Goal: Task Accomplishment & Management: Manage account settings

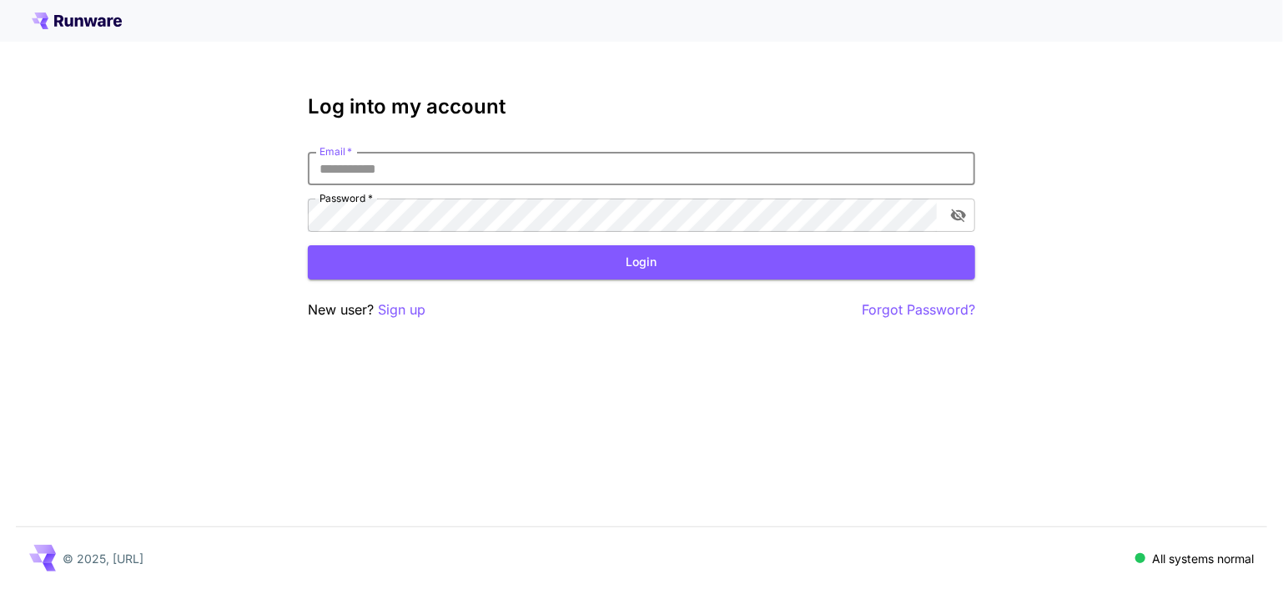
click at [371, 163] on input "Email   *" at bounding box center [641, 168] width 667 height 33
click at [417, 178] on input "*" at bounding box center [641, 168] width 667 height 33
type input "**********"
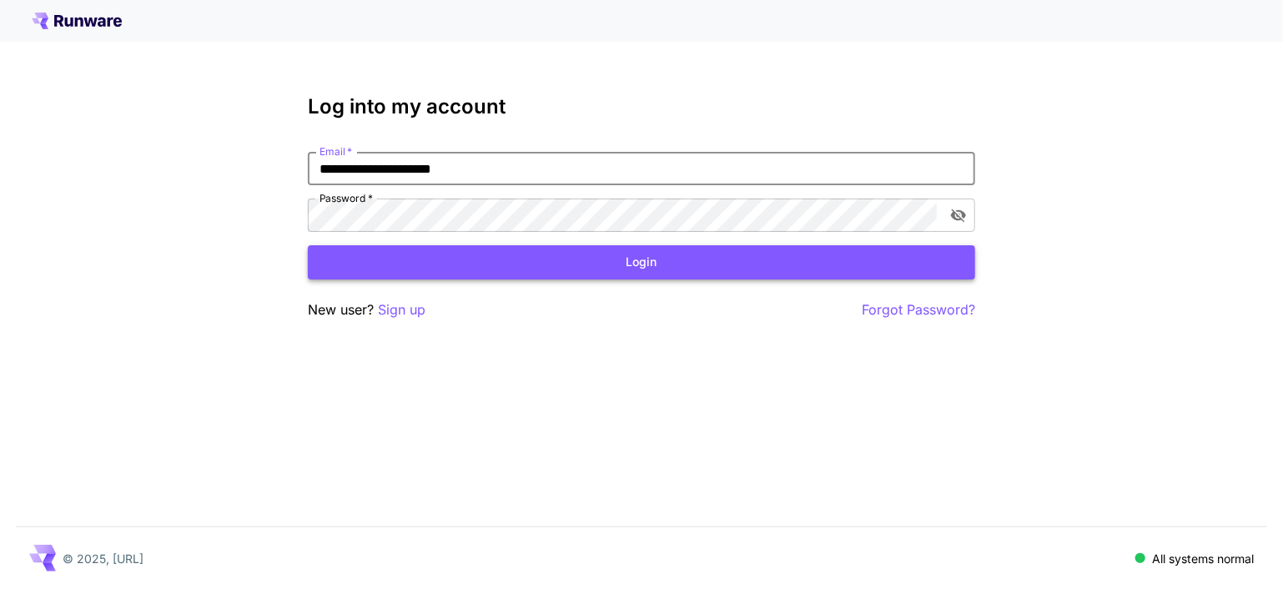
click at [511, 258] on button "Login" at bounding box center [641, 262] width 667 height 34
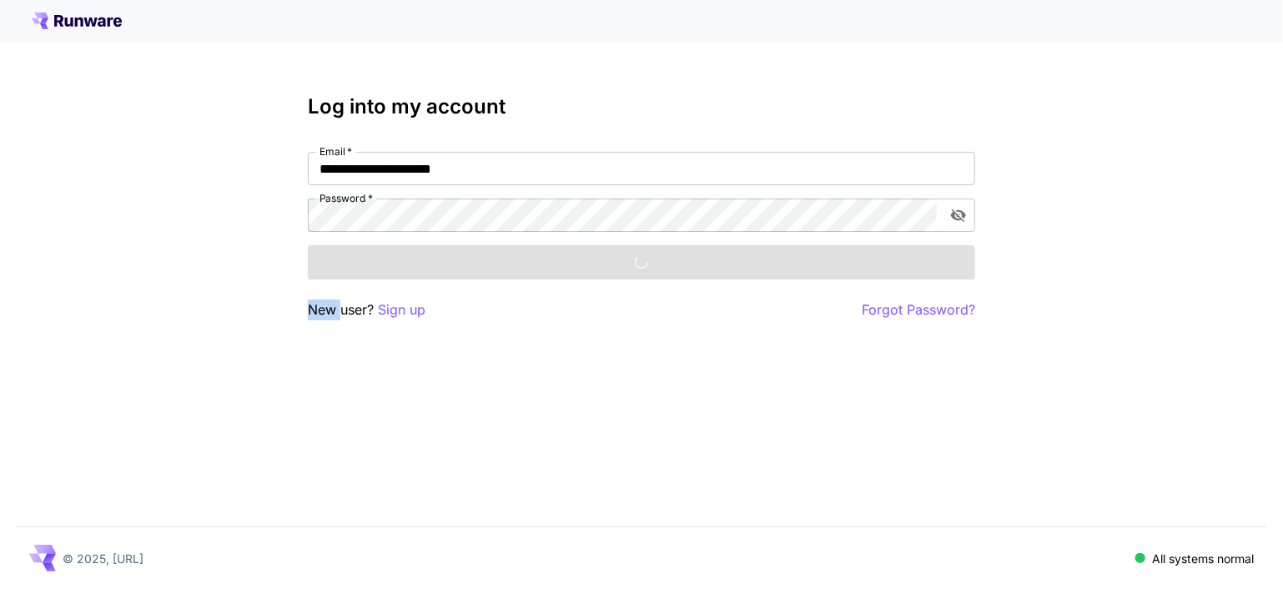
click at [511, 258] on div "Login" at bounding box center [641, 262] width 667 height 34
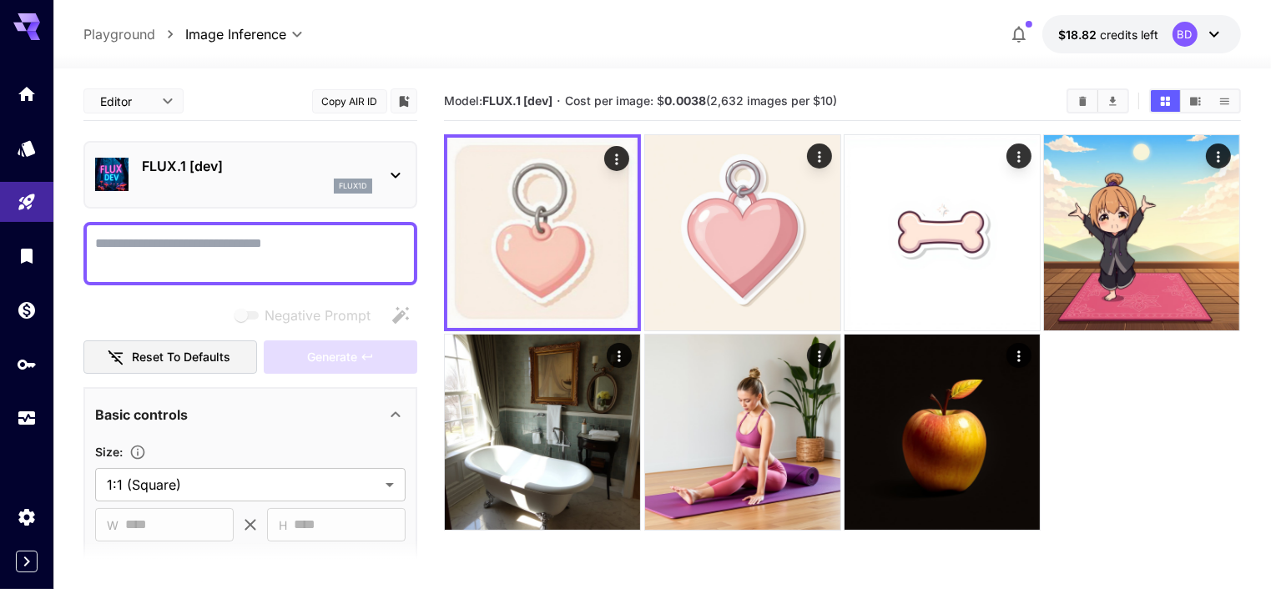
drag, startPoint x: 273, startPoint y: 227, endPoint x: 272, endPoint y: 244, distance: 17.5
click at [272, 244] on div at bounding box center [250, 253] width 334 height 63
click at [272, 244] on textarea "Negative Prompt" at bounding box center [250, 254] width 310 height 40
paste textarea "**********"
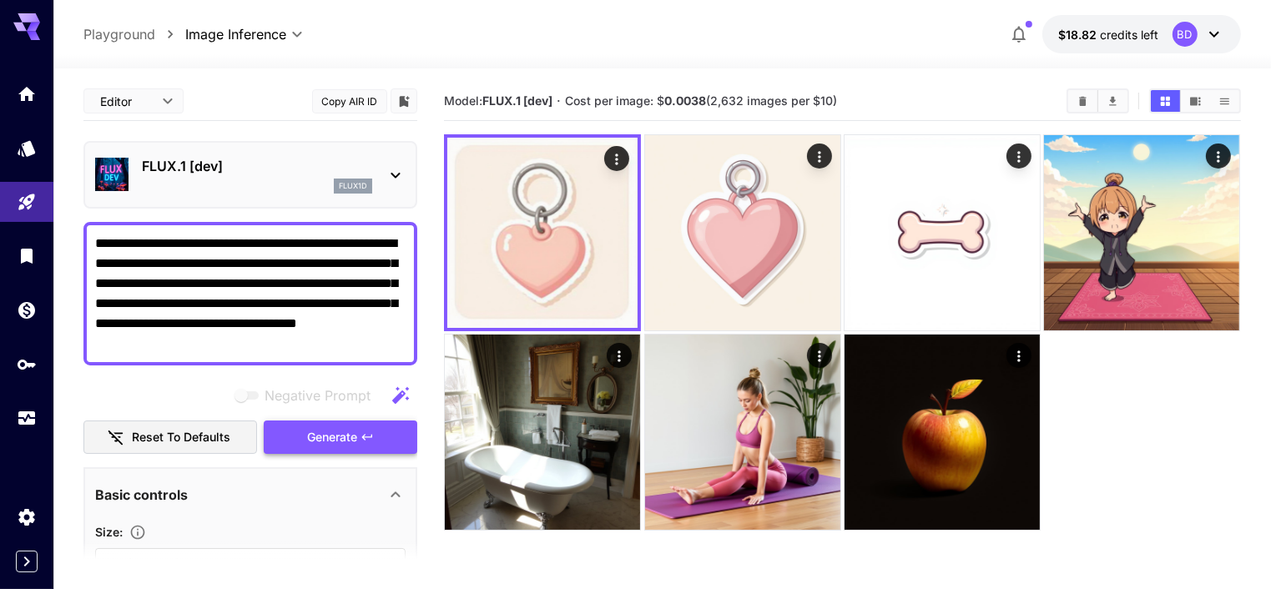
type textarea "**********"
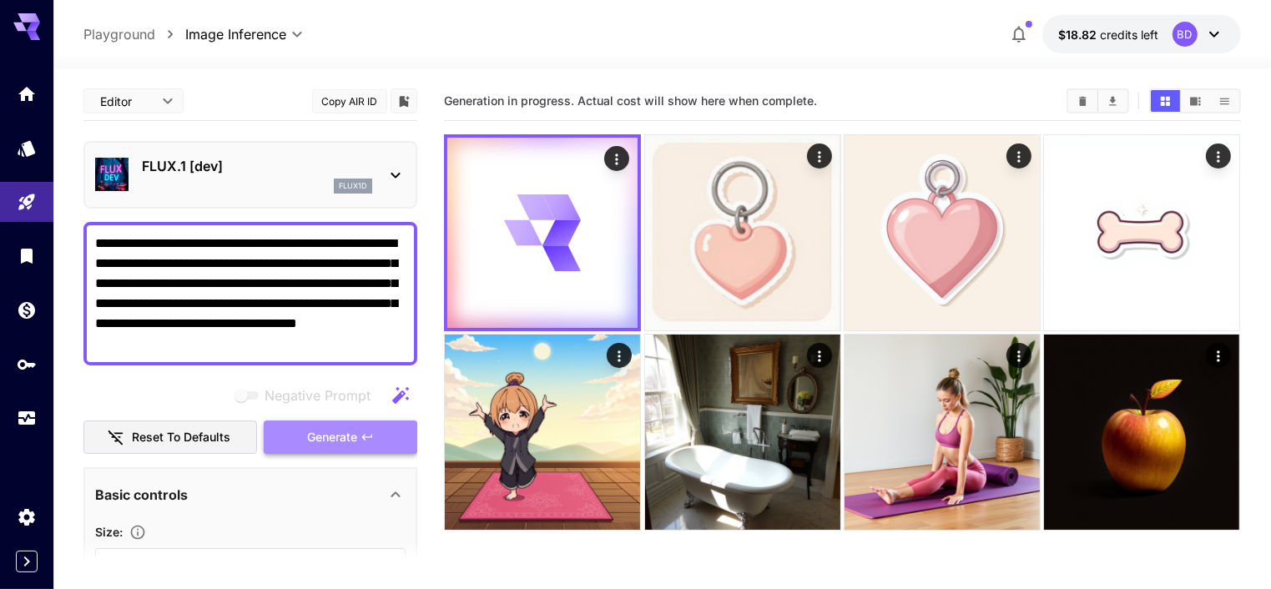
click at [337, 430] on span "Generate" at bounding box center [332, 437] width 50 height 21
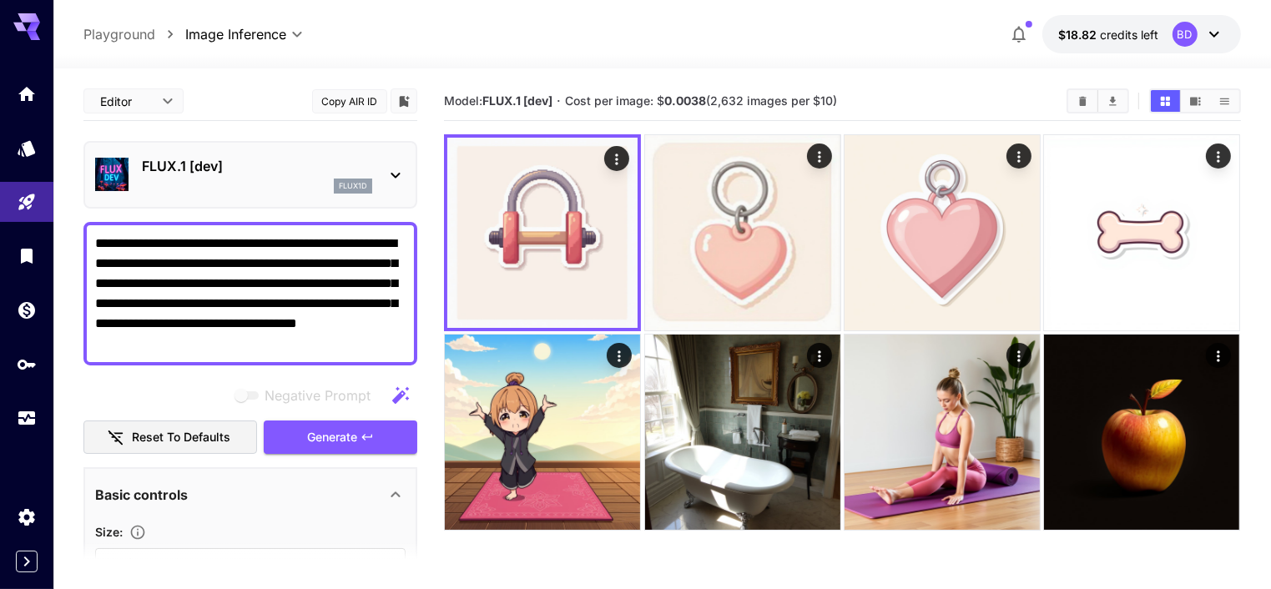
click at [400, 169] on icon at bounding box center [395, 175] width 20 height 20
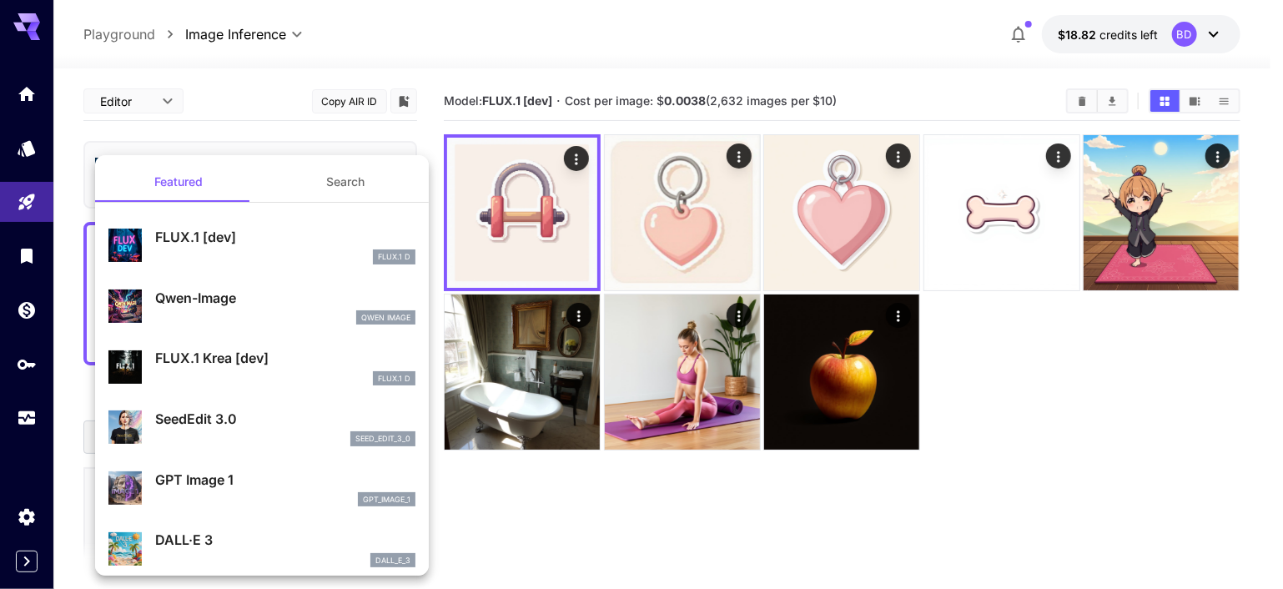
click at [492, 538] on div at bounding box center [641, 294] width 1283 height 589
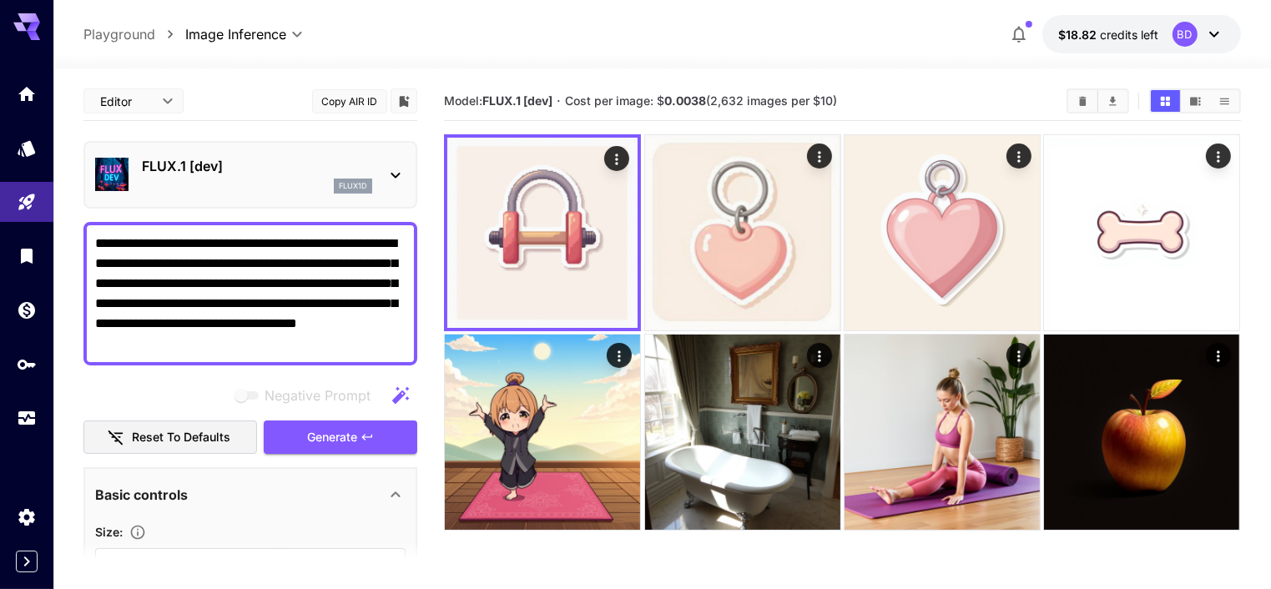
click at [522, 518] on section "Model: FLUX.1 [dev] · Cost per image: $ 0.0038 (2,632 images per $10)" at bounding box center [842, 376] width 796 height 589
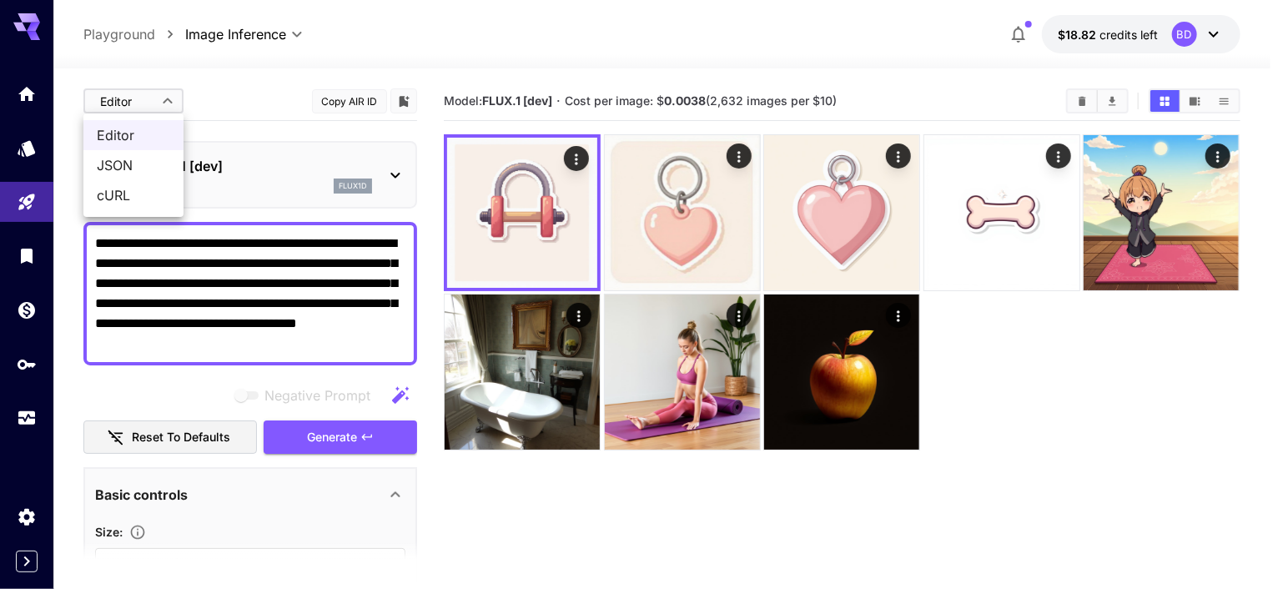
click at [161, 94] on body "**********" at bounding box center [641, 360] width 1283 height 721
click at [161, 94] on div at bounding box center [641, 294] width 1283 height 589
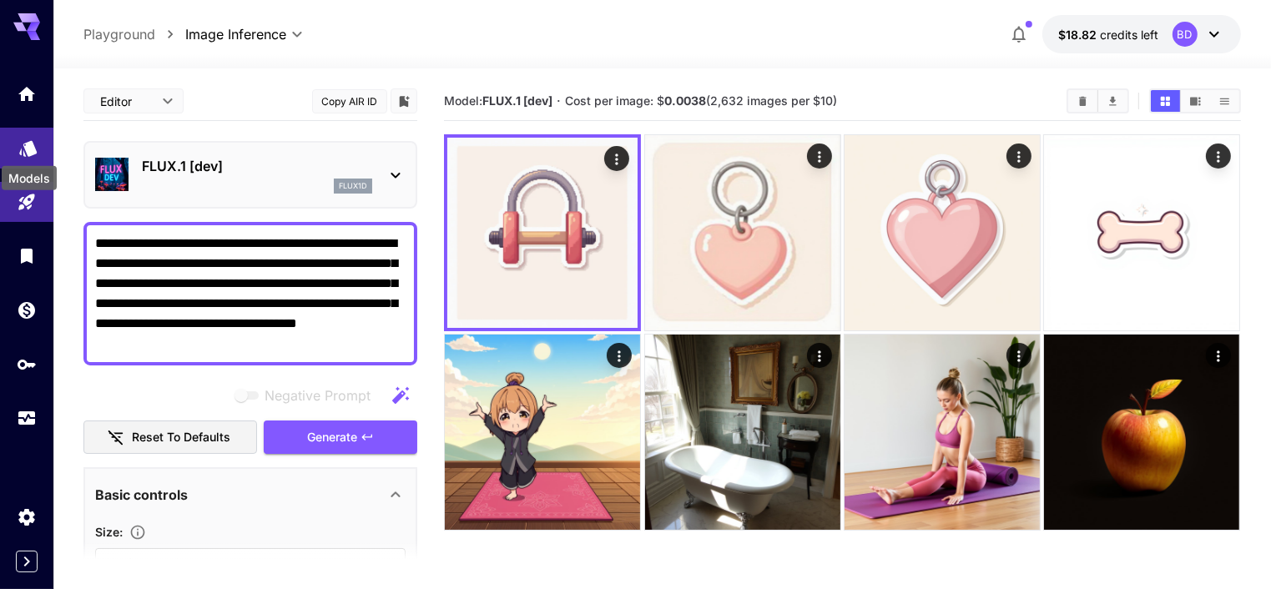
click at [23, 149] on icon "Models" at bounding box center [28, 143] width 20 height 20
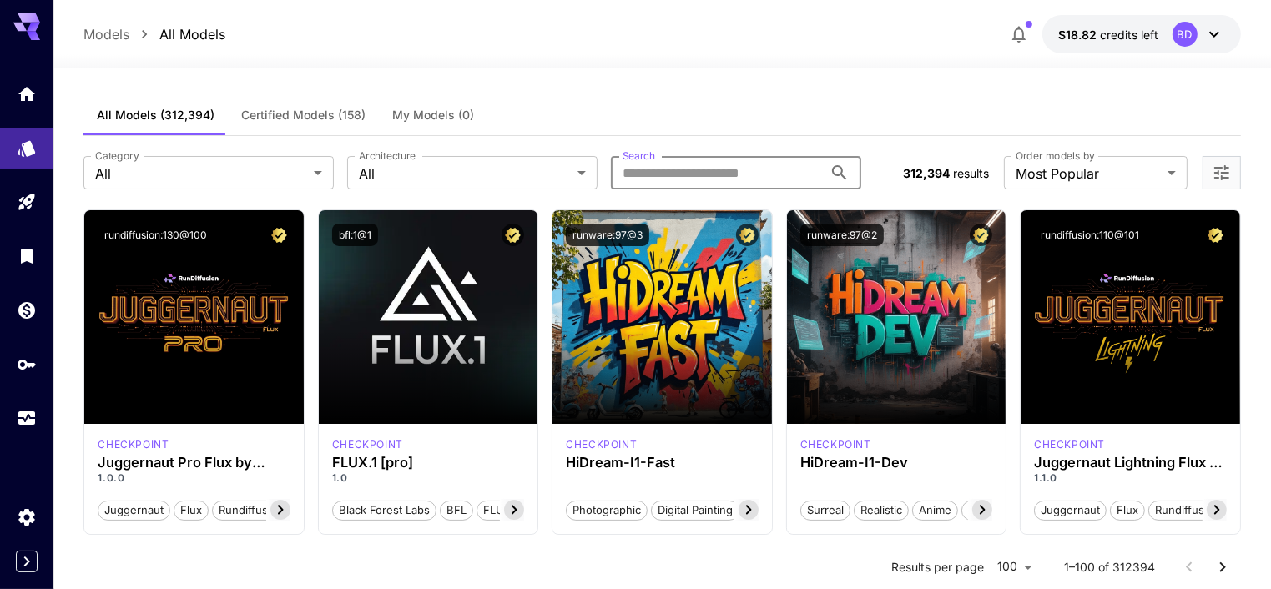
click at [671, 166] on input "Search" at bounding box center [717, 172] width 212 height 33
type input "**********"
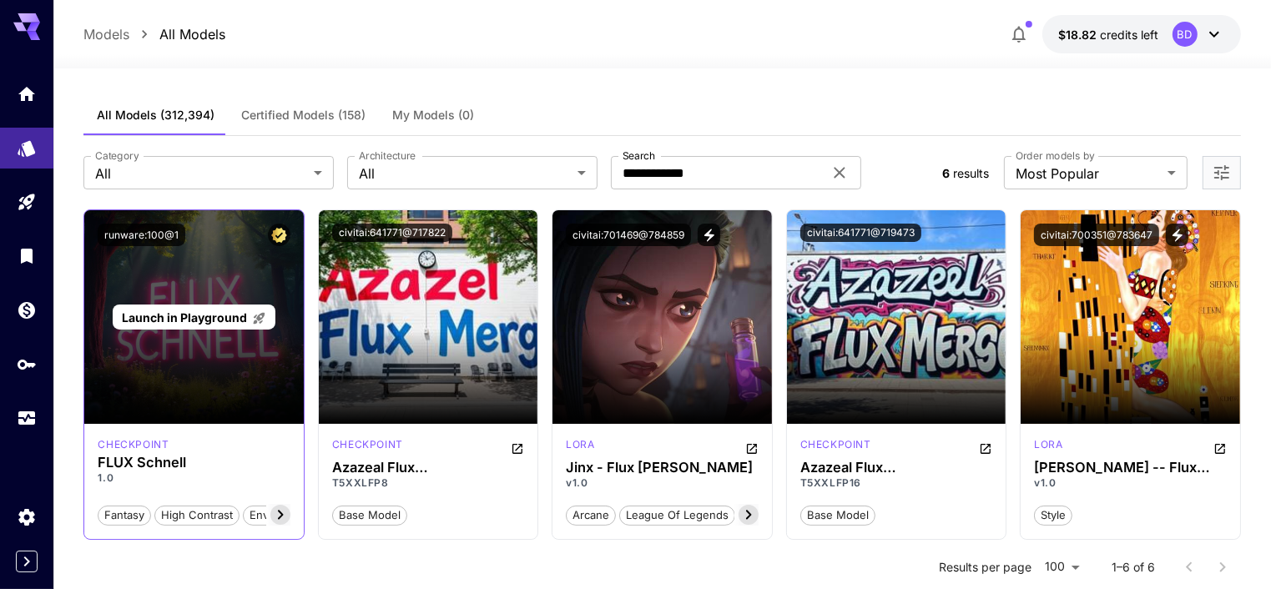
click at [231, 319] on span "Launch in Playground" at bounding box center [184, 317] width 125 height 14
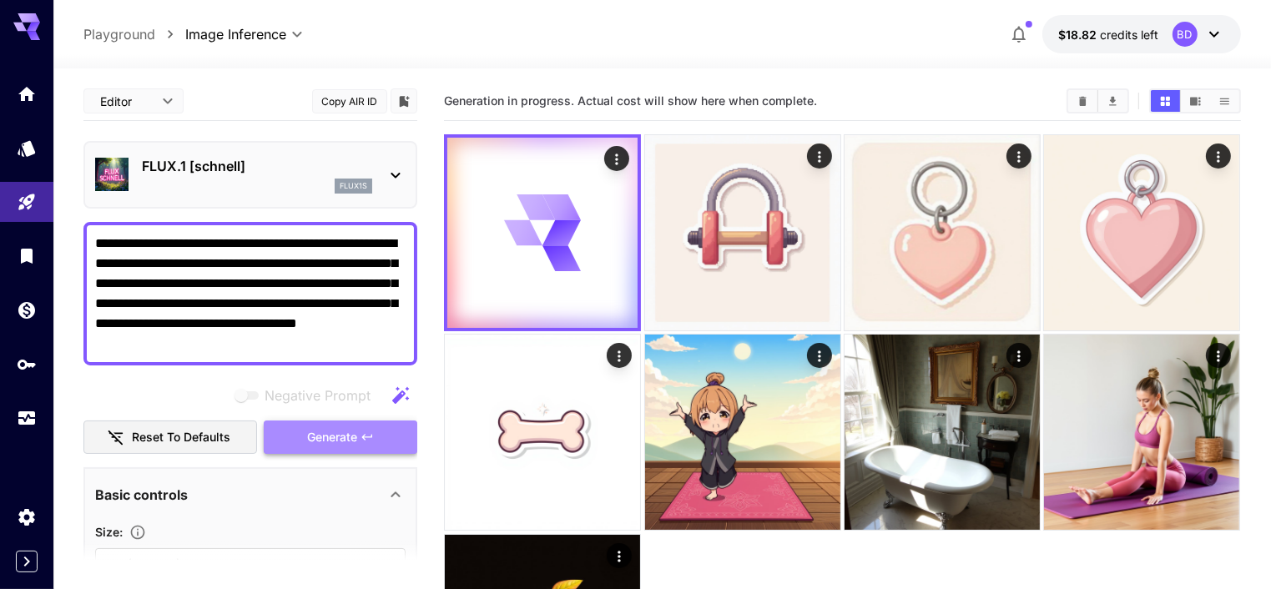
click at [313, 431] on span "Generate" at bounding box center [332, 437] width 50 height 21
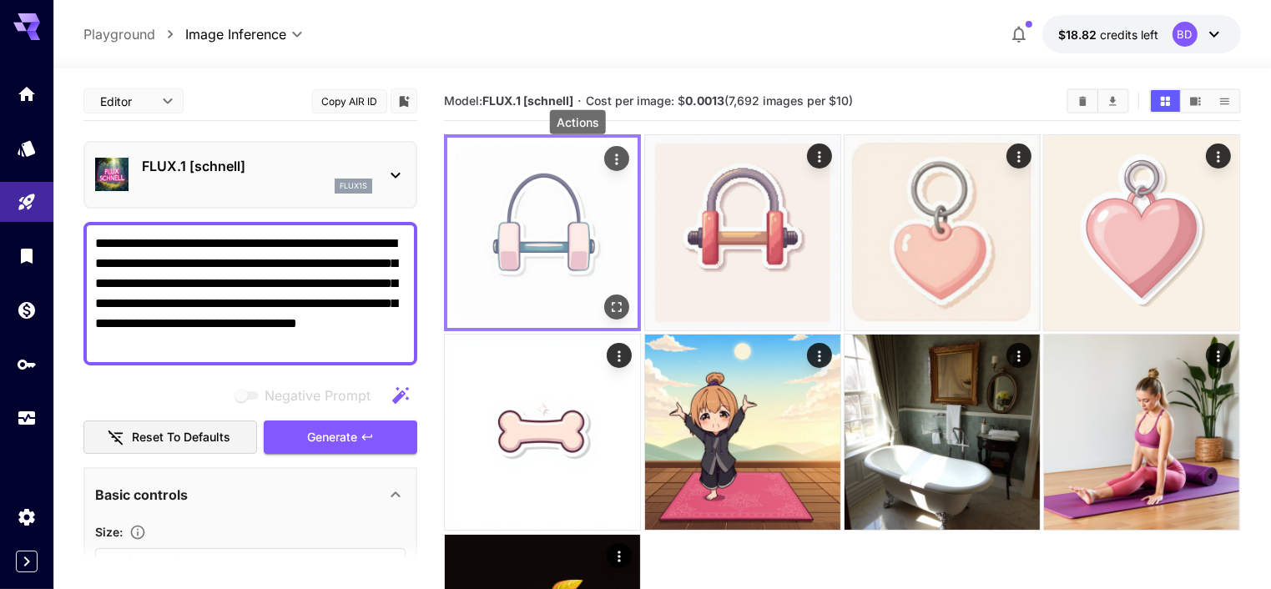
click at [609, 164] on icon "Actions" at bounding box center [617, 159] width 17 height 17
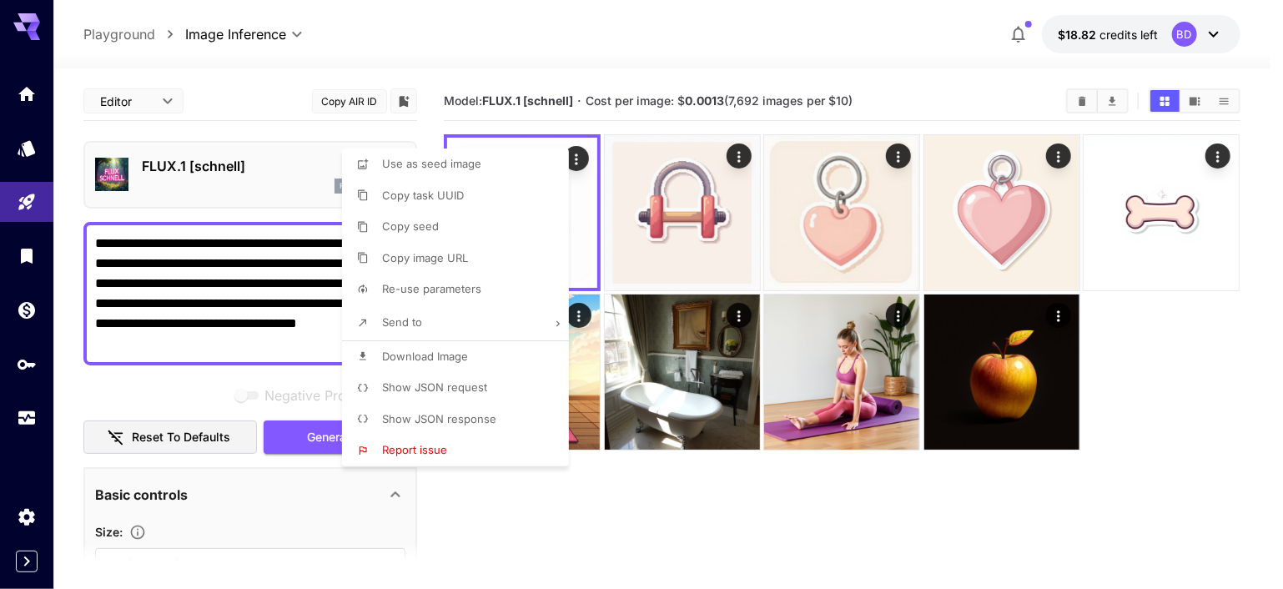
click at [204, 155] on div at bounding box center [641, 294] width 1283 height 589
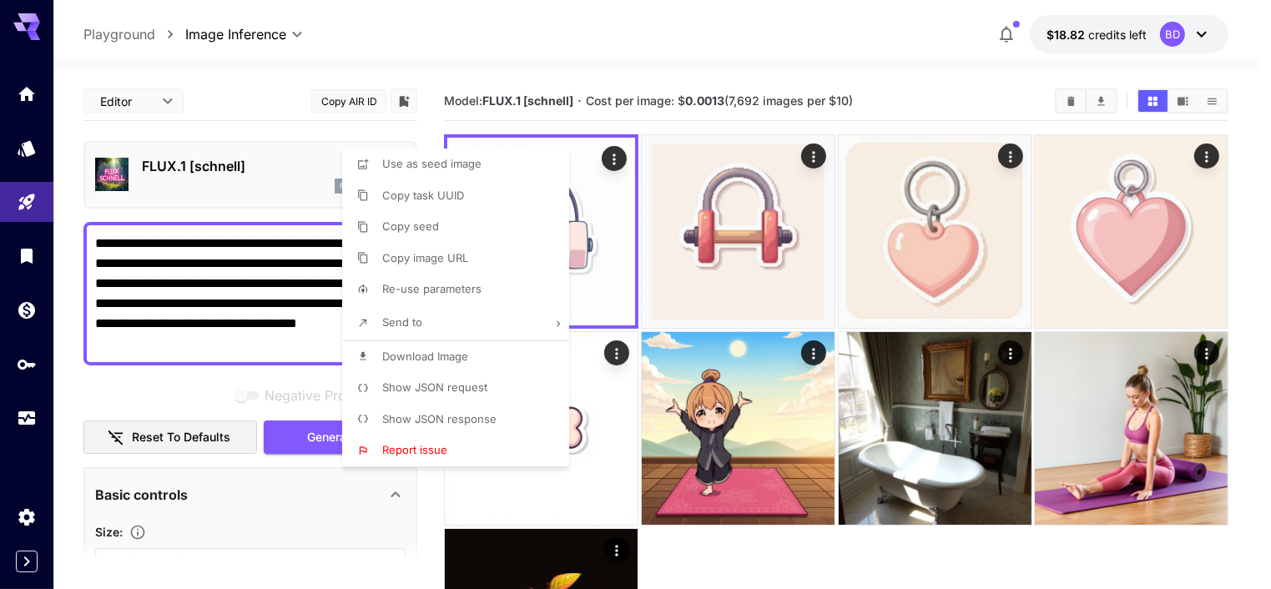
click at [204, 155] on div at bounding box center [635, 294] width 1271 height 589
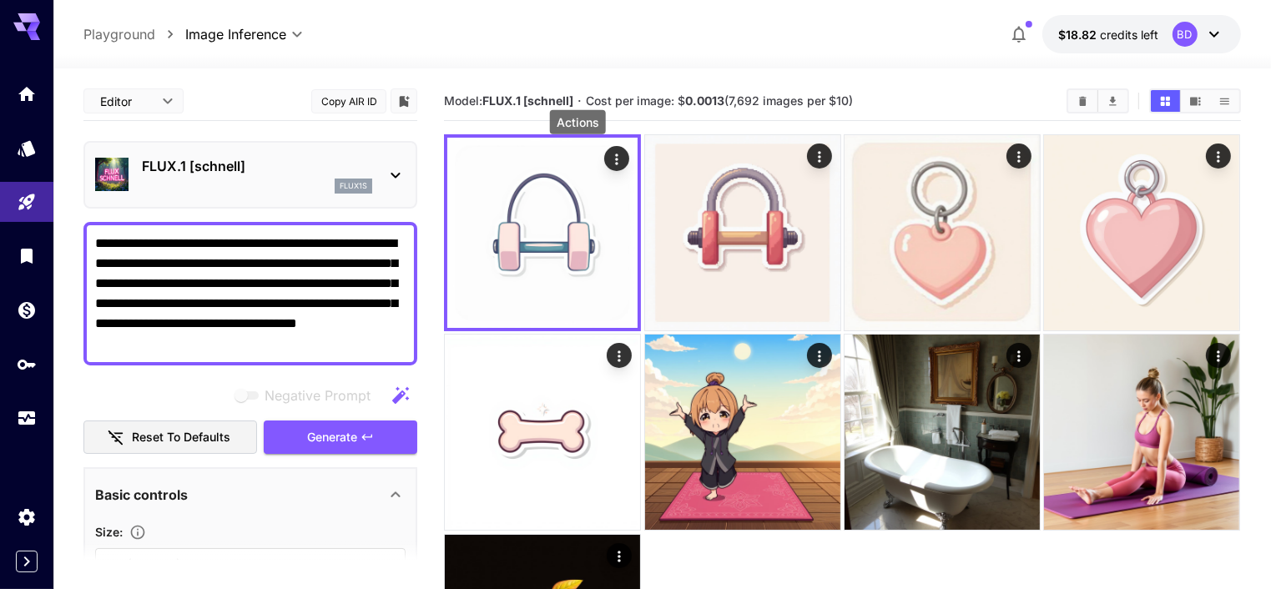
click at [205, 161] on p "FLUX.1 [schnell]" at bounding box center [257, 166] width 230 height 20
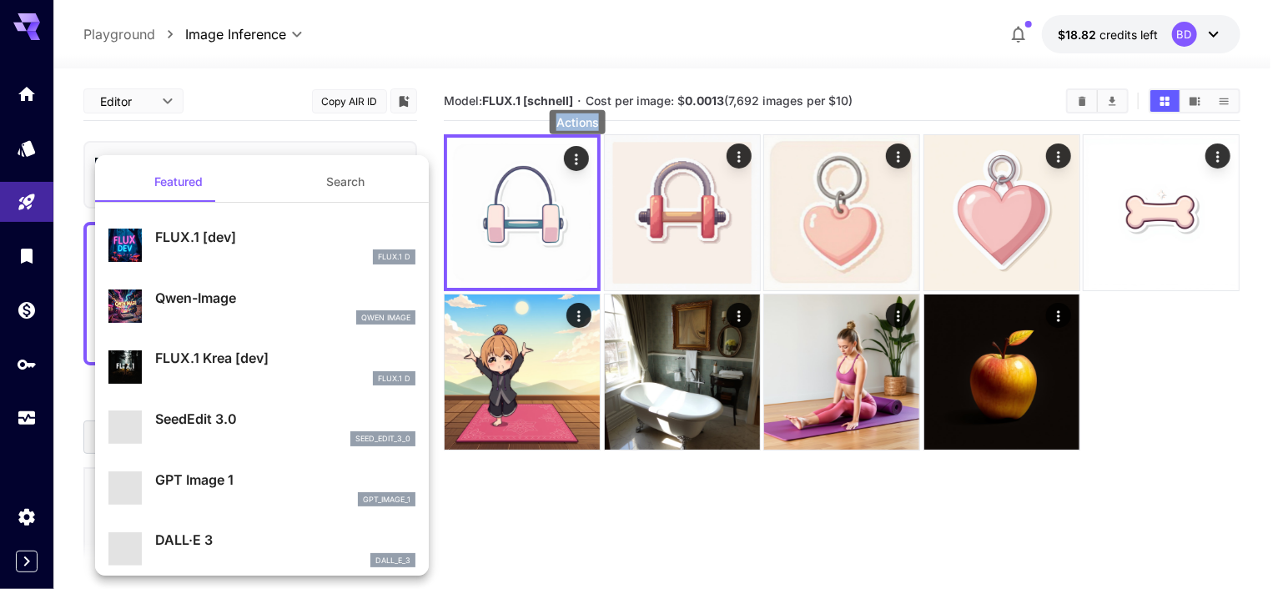
click at [205, 161] on div "Featured Search FLUX.1 [dev] FLUX.1 D Qwen-Image Qwen Image FLUX.1 Krea [dev] F…" at bounding box center [167, 250] width 334 height 501
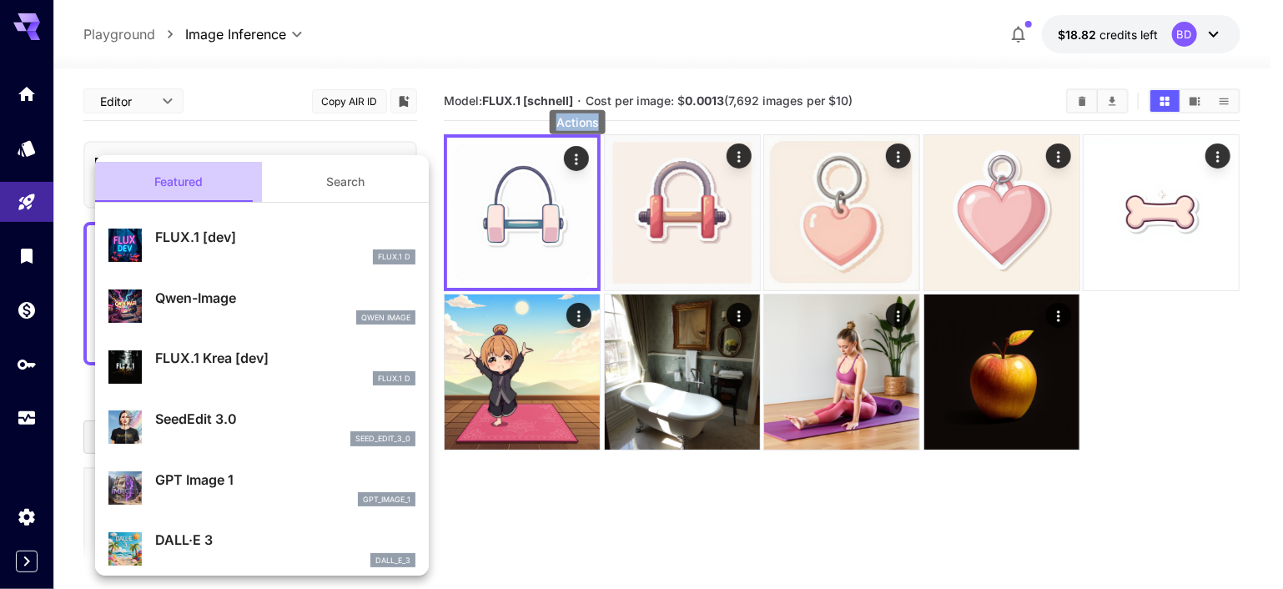
click at [205, 162] on button "Featured" at bounding box center [178, 182] width 167 height 40
click at [269, 128] on div at bounding box center [641, 294] width 1283 height 589
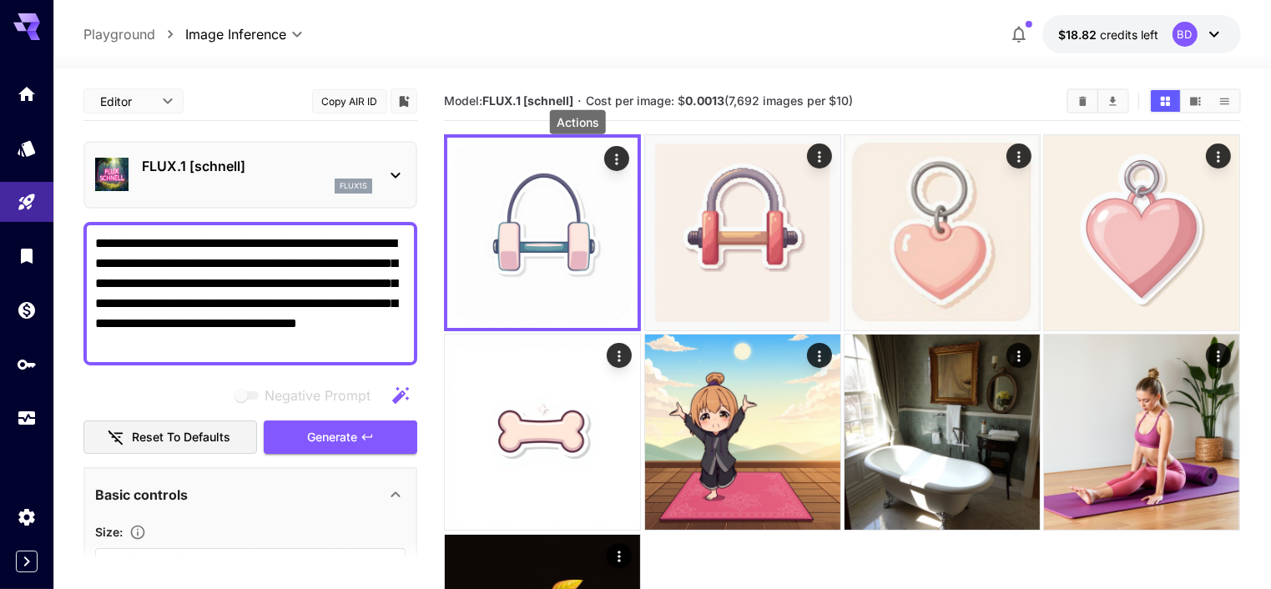
click at [502, 556] on section "Model: FLUX.1 [[PERSON_NAME]] · Cost per image: $ 0.0013 (7,692 images per $10)" at bounding box center [842, 406] width 796 height 649
click at [20, 355] on div "Wallet" at bounding box center [28, 346] width 48 height 24
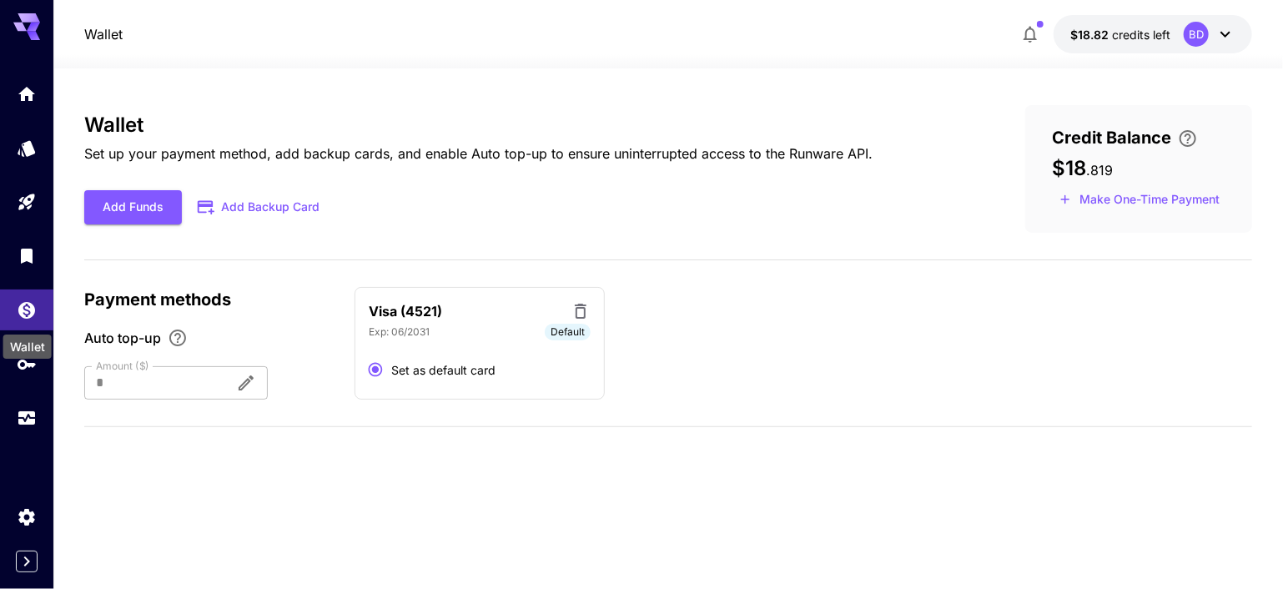
click at [21, 358] on div "Wallet" at bounding box center [27, 347] width 48 height 24
click at [23, 361] on icon "API Keys" at bounding box center [28, 360] width 20 height 20
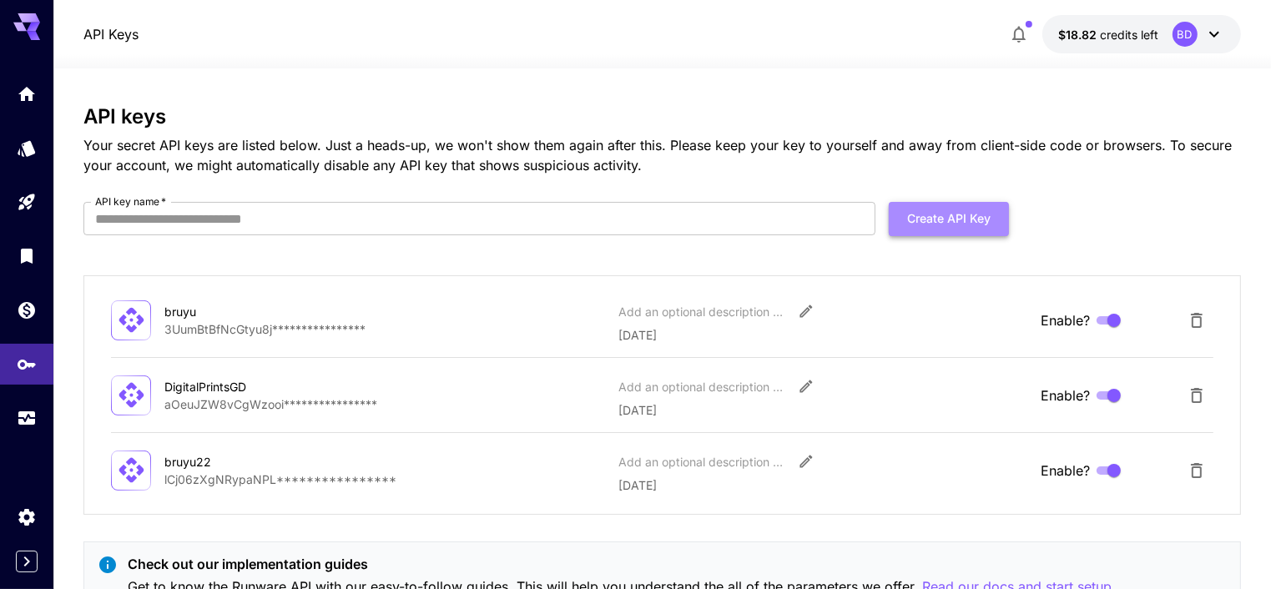
click at [963, 227] on button "Create API Key" at bounding box center [949, 219] width 120 height 34
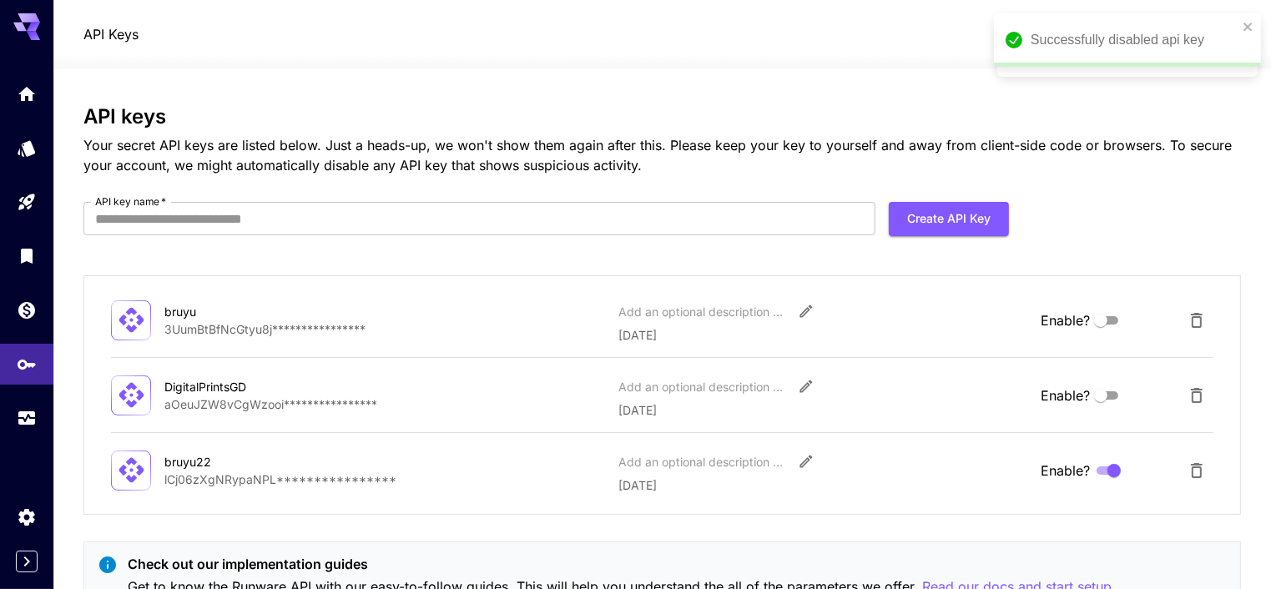
click at [1119, 488] on div "**********" at bounding box center [661, 470] width 1101 height 48
click at [1115, 483] on div "**********" at bounding box center [661, 470] width 1101 height 48
click at [1201, 310] on icon "Delete API Key" at bounding box center [1196, 320] width 20 height 20
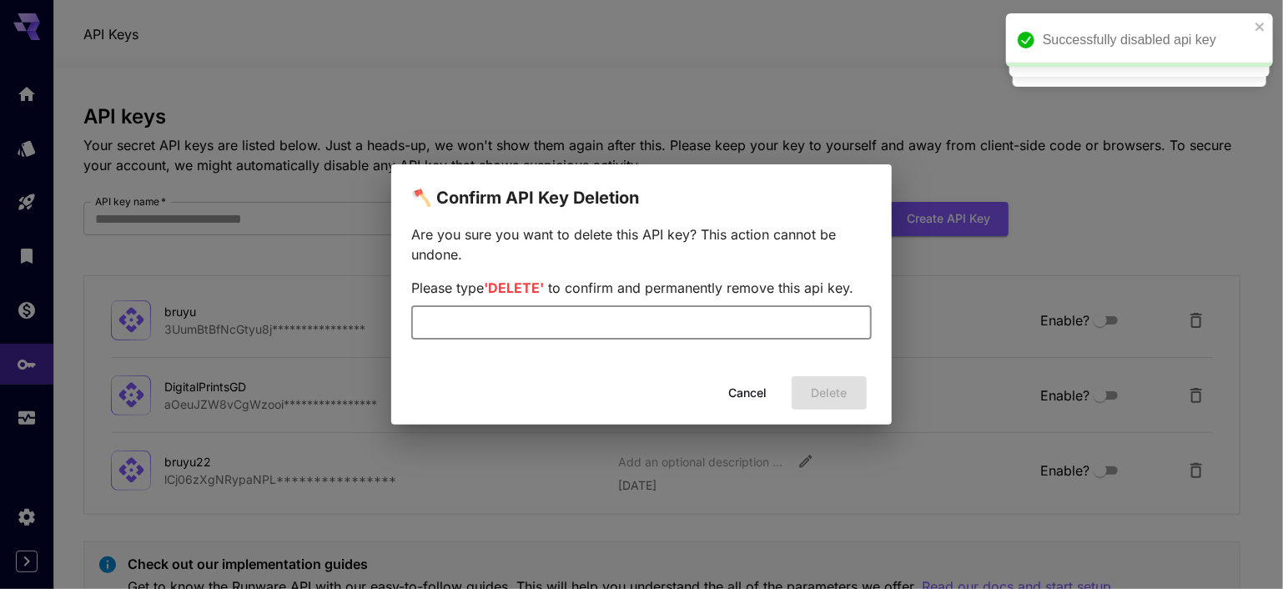
click at [647, 330] on input "text" at bounding box center [641, 322] width 461 height 33
type input "******"
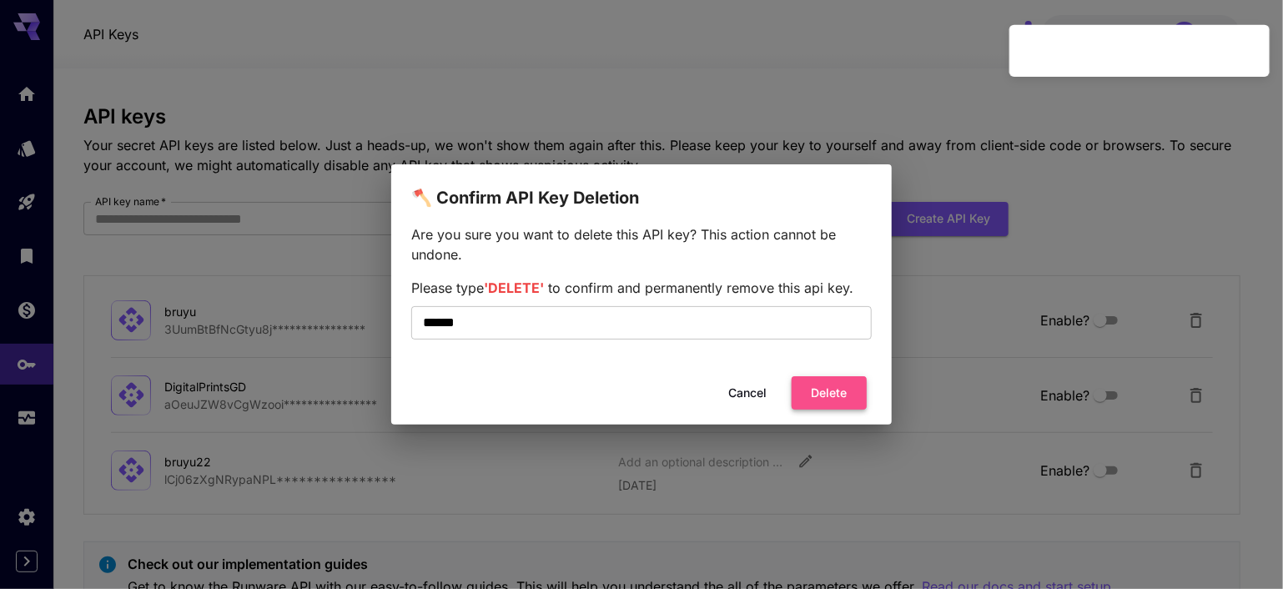
click at [826, 379] on button "Delete" at bounding box center [829, 393] width 75 height 34
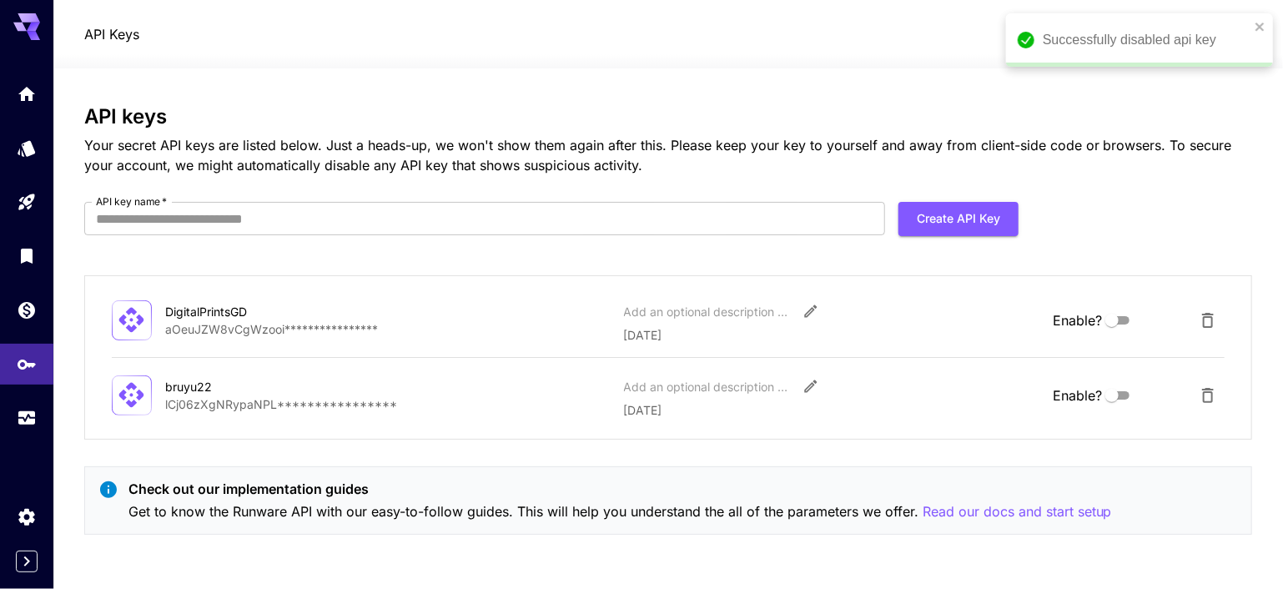
click at [828, 384] on div "Add an optional description or comment" at bounding box center [832, 386] width 416 height 30
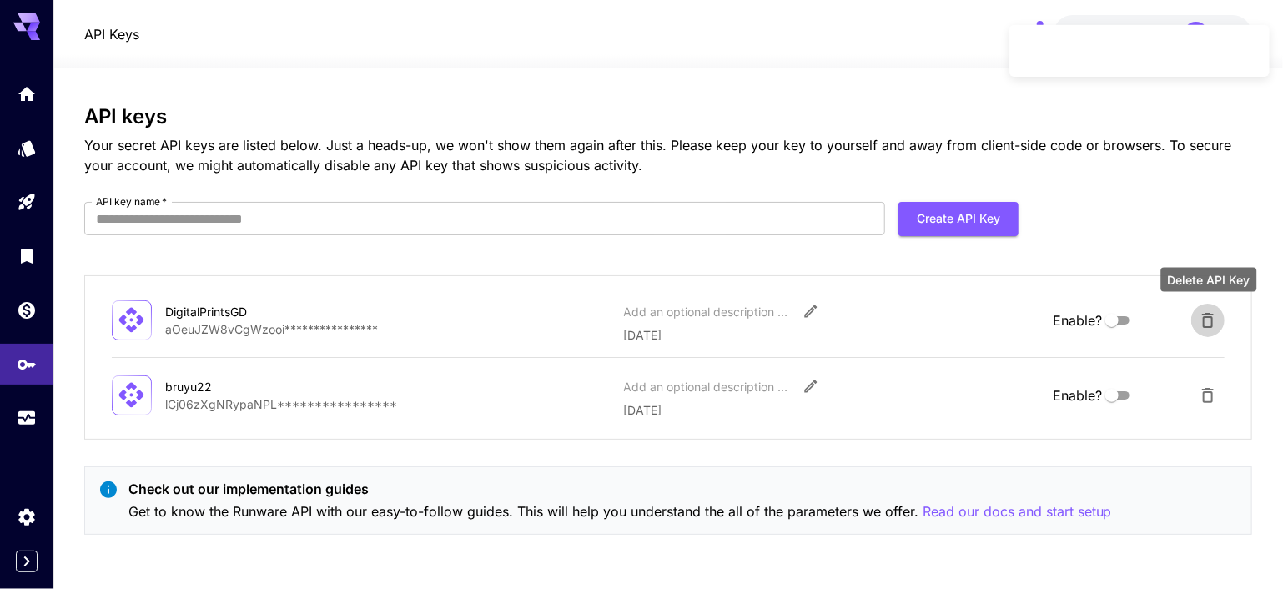
click at [1207, 313] on icon "Delete API Key" at bounding box center [1208, 320] width 12 height 15
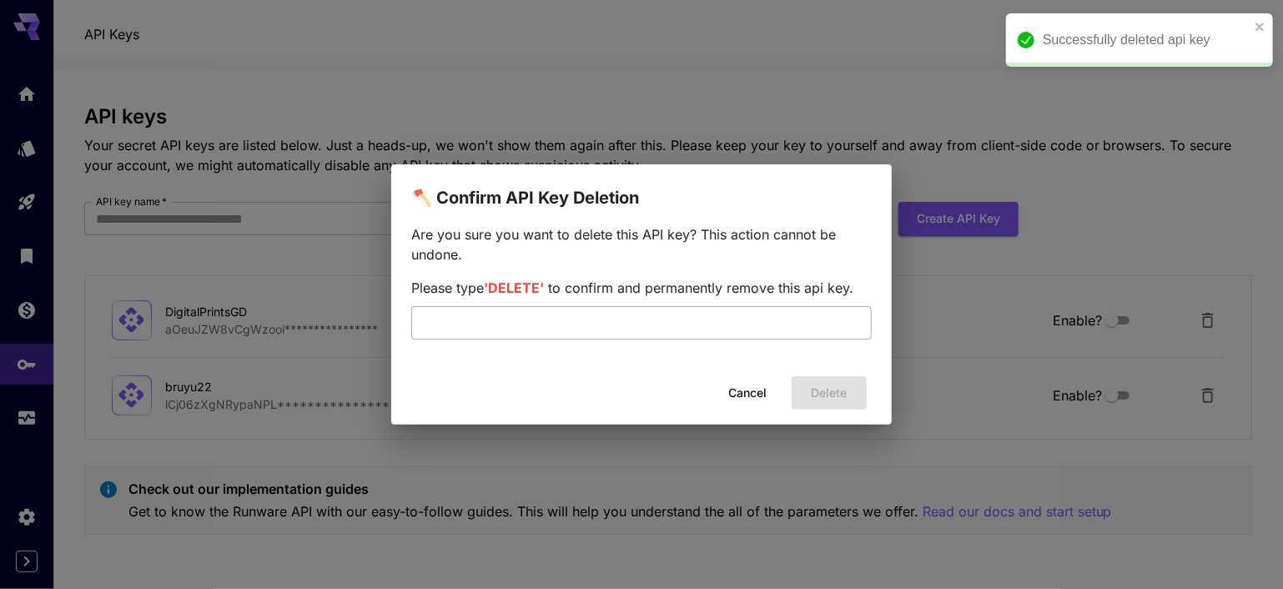
drag, startPoint x: 717, startPoint y: 349, endPoint x: 731, endPoint y: 338, distance: 17.2
click at [731, 338] on div "Are you sure you want to delete this API key? This action cannot be undone. Ple…" at bounding box center [641, 288] width 461 height 128
click at [731, 338] on input "text" at bounding box center [641, 322] width 461 height 33
type input "******"
click at [838, 397] on button "Delete" at bounding box center [829, 393] width 75 height 34
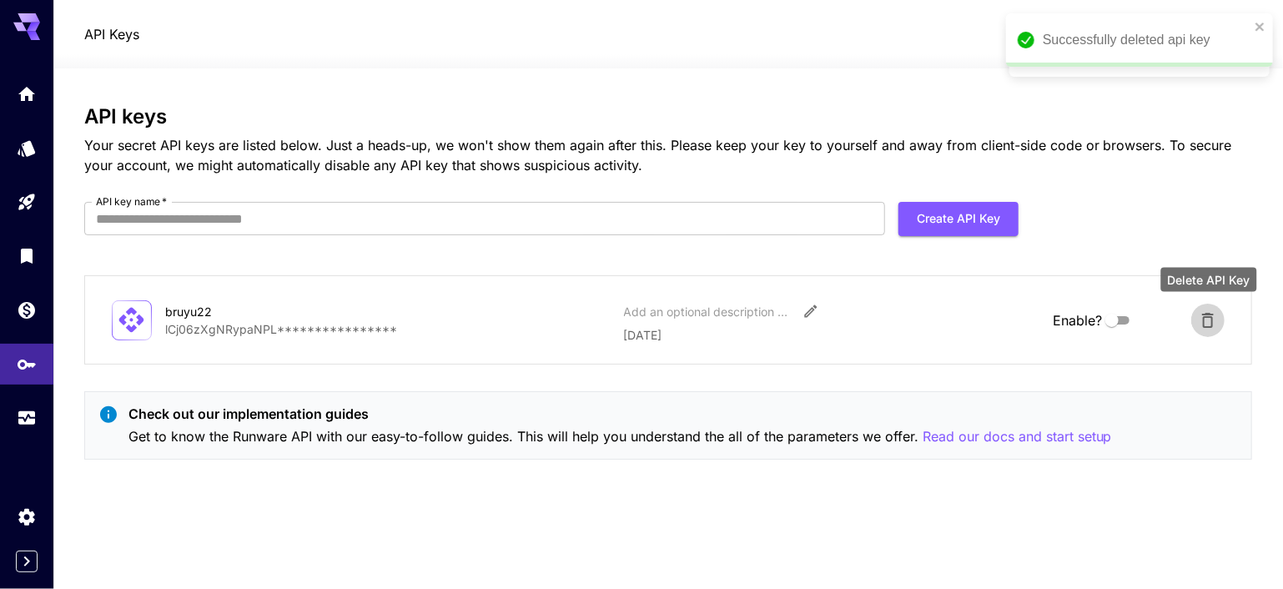
click at [1199, 319] on icon "Delete API Key" at bounding box center [1208, 320] width 20 height 20
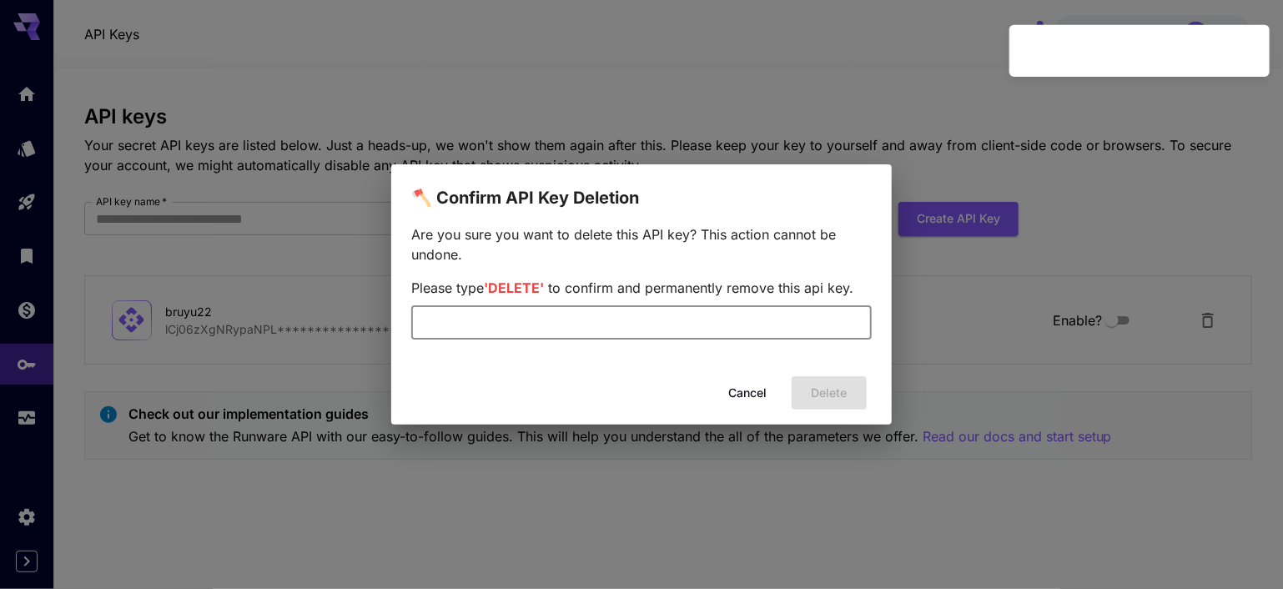
click at [601, 330] on input "text" at bounding box center [641, 322] width 461 height 33
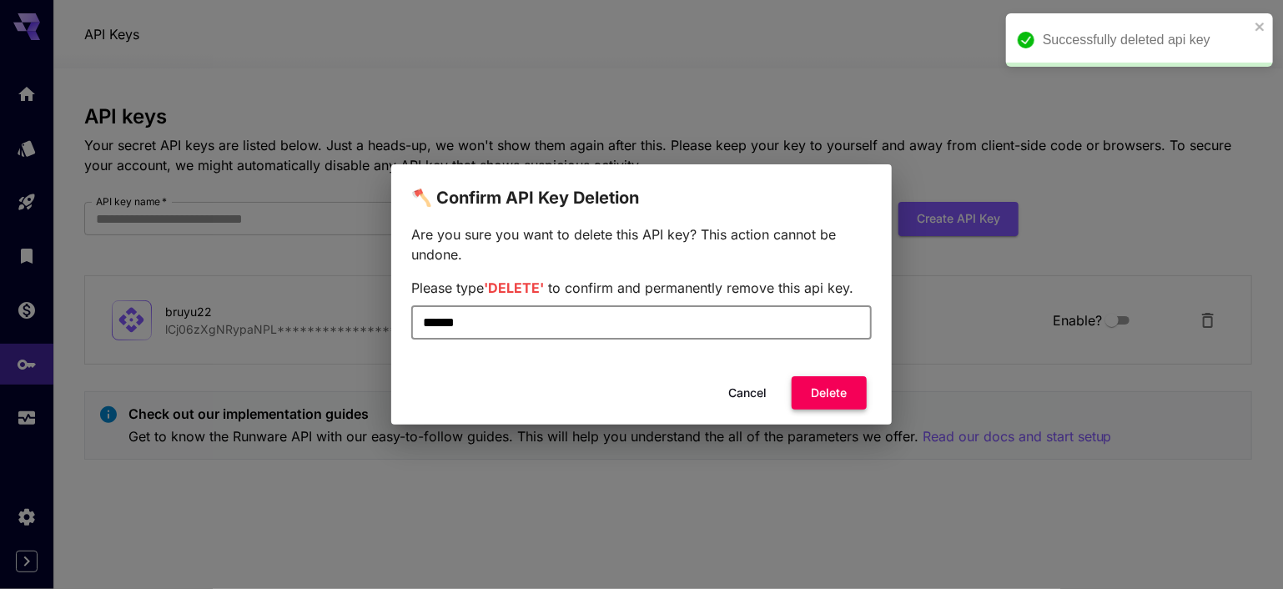
type input "******"
click at [843, 385] on button "Delete" at bounding box center [829, 393] width 75 height 34
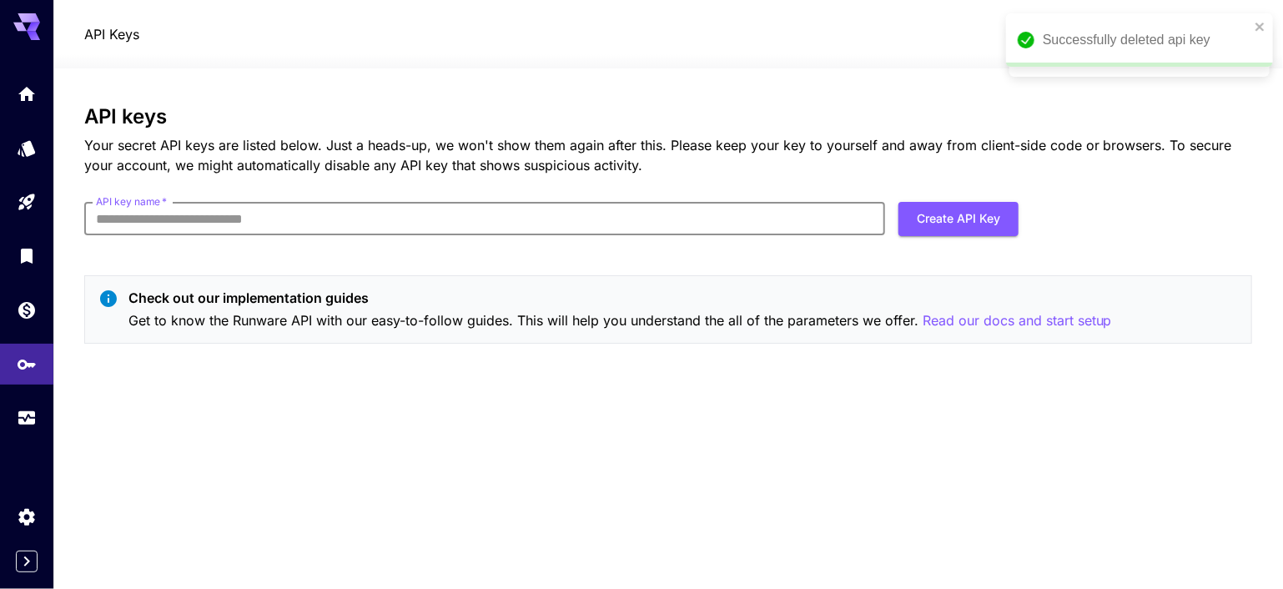
click at [481, 223] on input "API key name   *" at bounding box center [484, 218] width 801 height 33
type input "*"
type input "*****"
click at [934, 202] on div "API keys Your secret API keys are listed below. Just a heads-up, we won't show …" at bounding box center [668, 231] width 1168 height 252
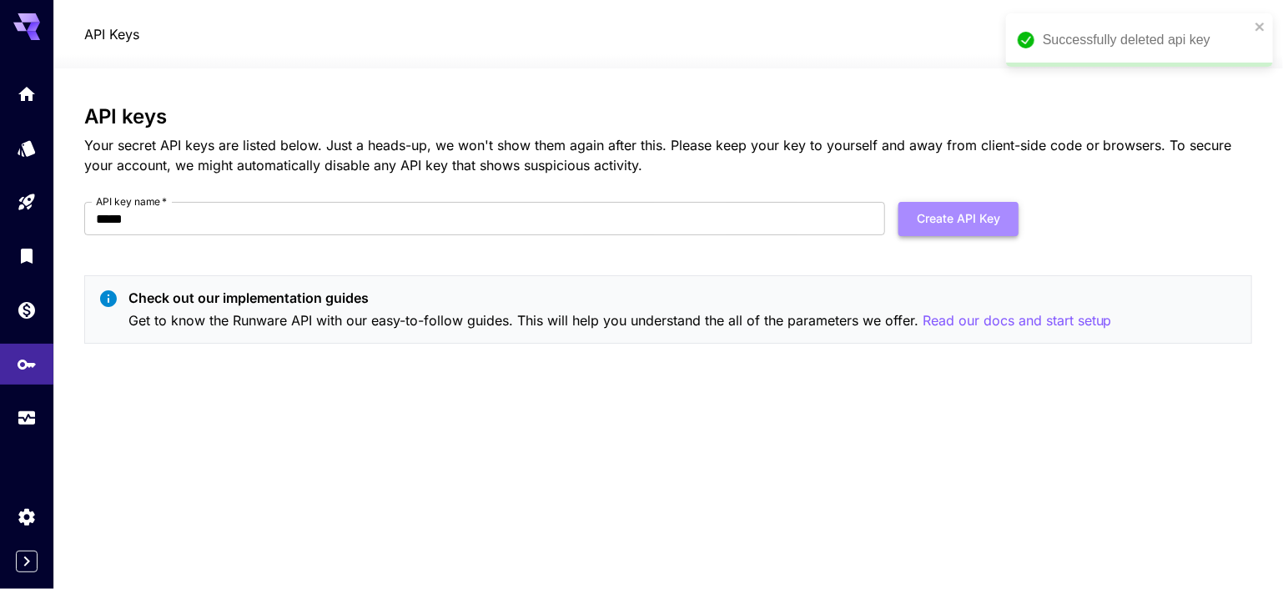
click at [934, 202] on button "Create API Key" at bounding box center [959, 219] width 120 height 34
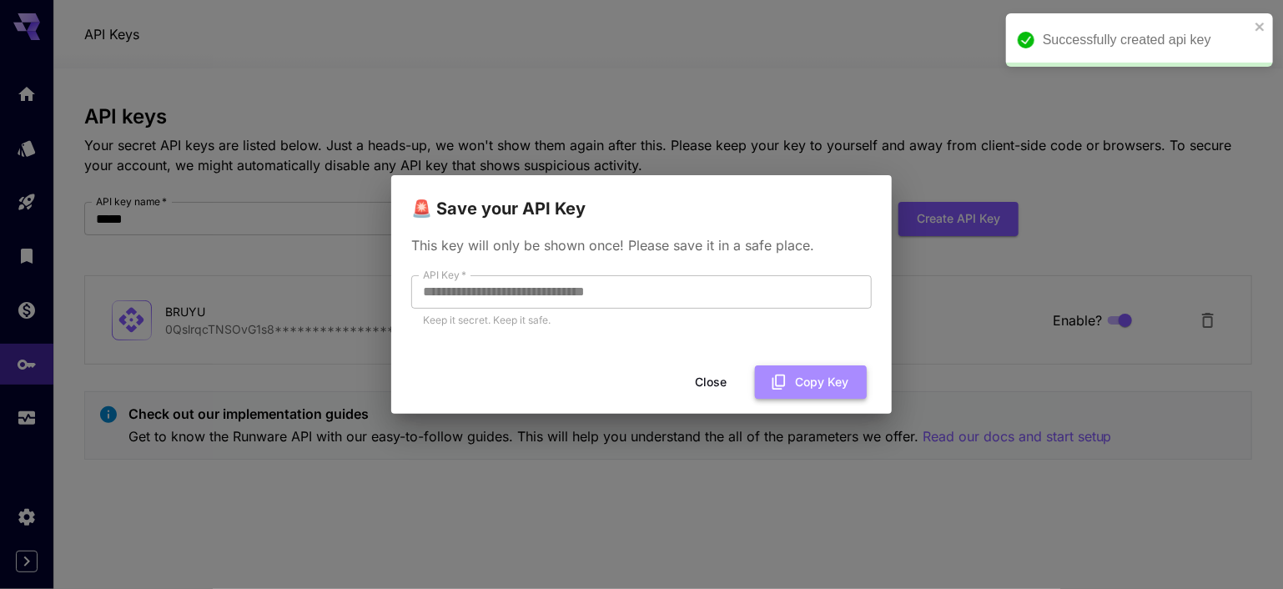
click at [798, 385] on button "Copy Key" at bounding box center [811, 382] width 112 height 34
